Goal: Check status

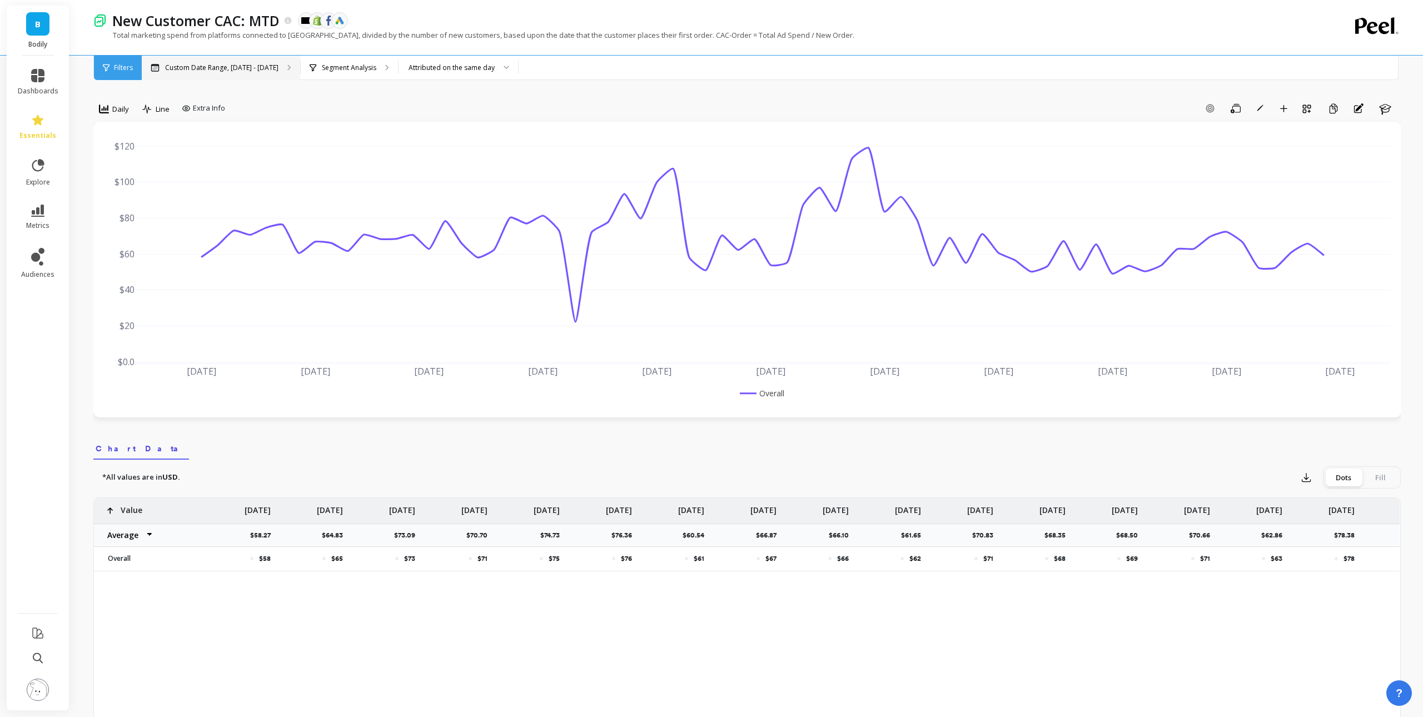
click at [238, 66] on p "Custom Date Range, Jun 1 - Aug 9" at bounding box center [221, 67] width 113 height 9
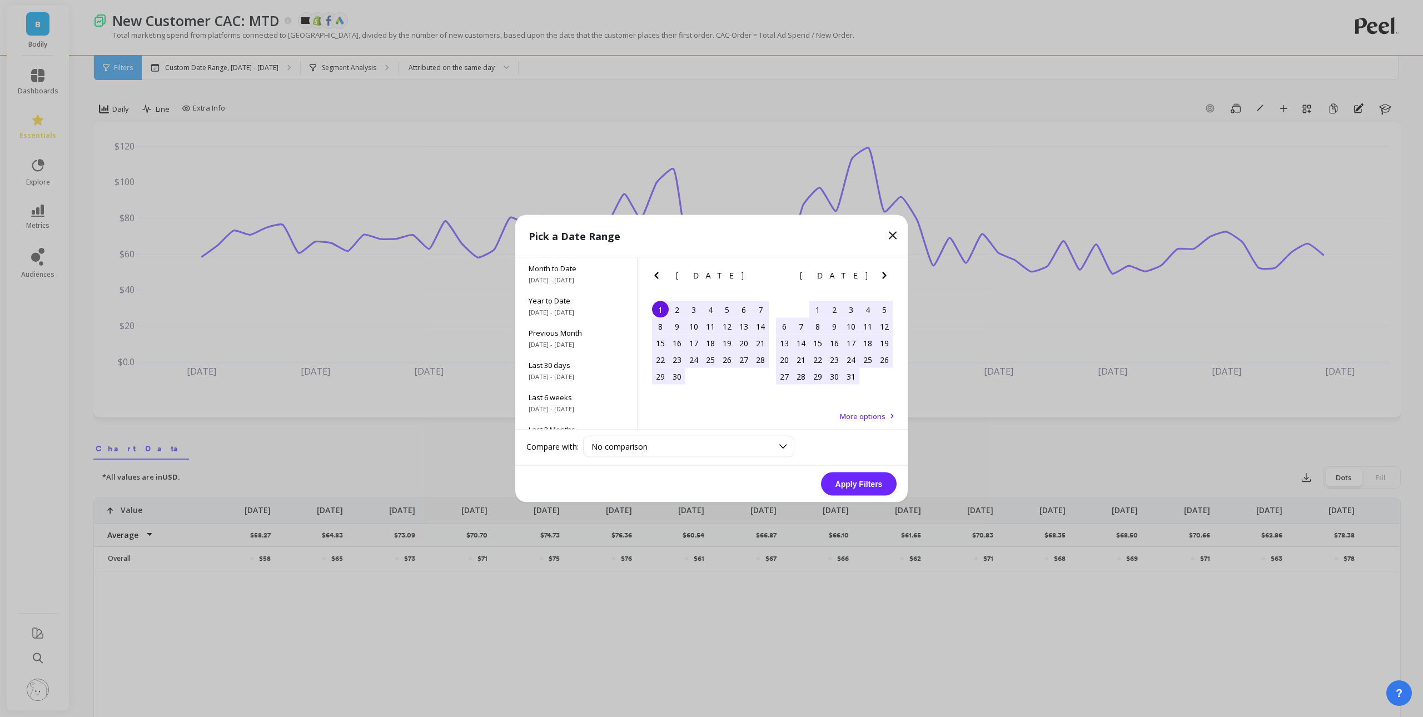
click at [818, 309] on div "1" at bounding box center [818, 309] width 17 height 17
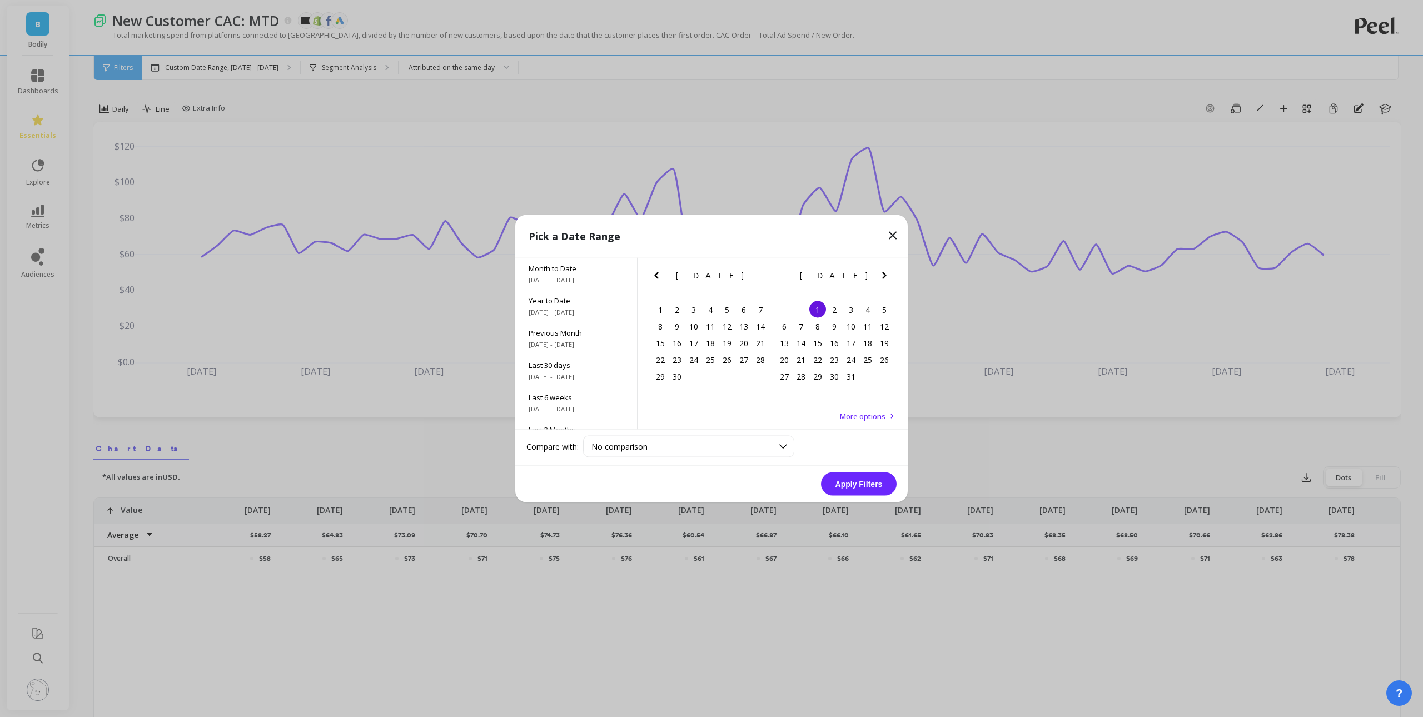
click at [884, 272] on icon "Next Month" at bounding box center [884, 275] width 13 height 13
click at [886, 327] on div "9" at bounding box center [884, 326] width 17 height 17
click at [863, 488] on button "Apply Filters" at bounding box center [859, 484] width 76 height 23
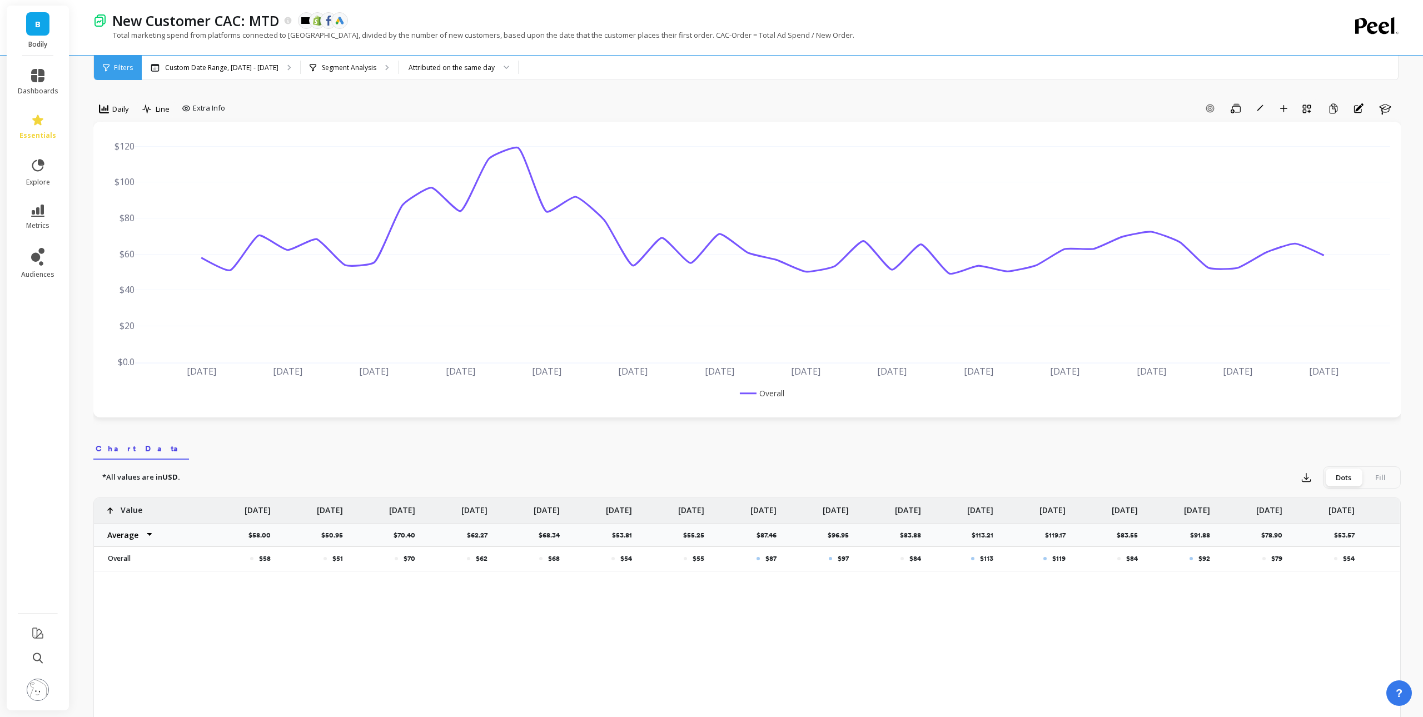
click at [212, 97] on div "Daily Line Extra Info Add Goal Save Rename Add to Dashboard Create a Copy Annot…" at bounding box center [747, 637] width 1308 height 1187
click at [220, 108] on span "Extra Info" at bounding box center [209, 108] width 32 height 11
click at [233, 175] on div "Show values on the chart Values" at bounding box center [215, 173] width 67 height 21
checkbox input "true"
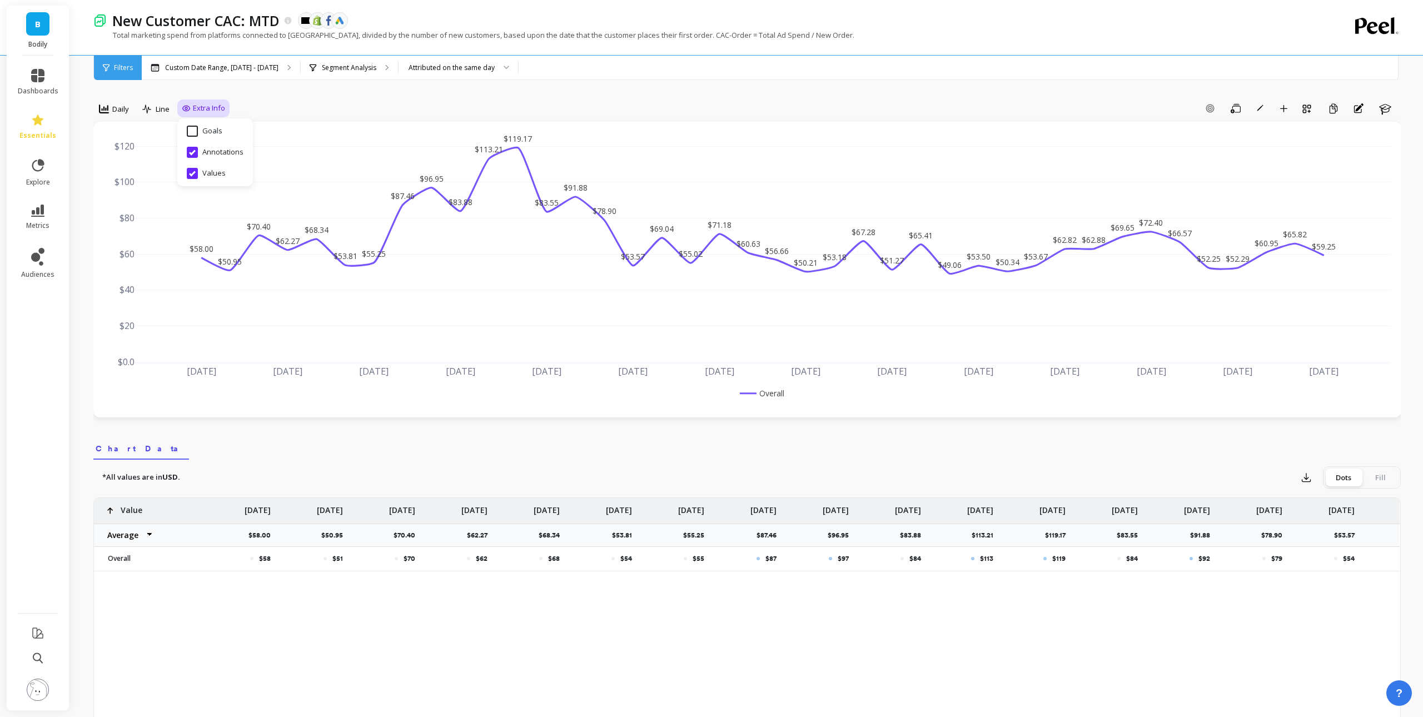
click at [959, 103] on div "Add Goal Save Rename Add to Dashboard Create a Copy Annotations Learn" at bounding box center [816, 109] width 1172 height 18
click at [978, 98] on div "Daily Line Extra Info Add Goal Save Rename Add to Dashboard Create a Copy Annot…" at bounding box center [747, 637] width 1308 height 1186
click at [946, 91] on div "Daily Line Extra Info Add Goal Save Rename Add to Dashboard Create a Copy Annot…" at bounding box center [747, 637] width 1308 height 1186
